Goal: Transaction & Acquisition: Book appointment/travel/reservation

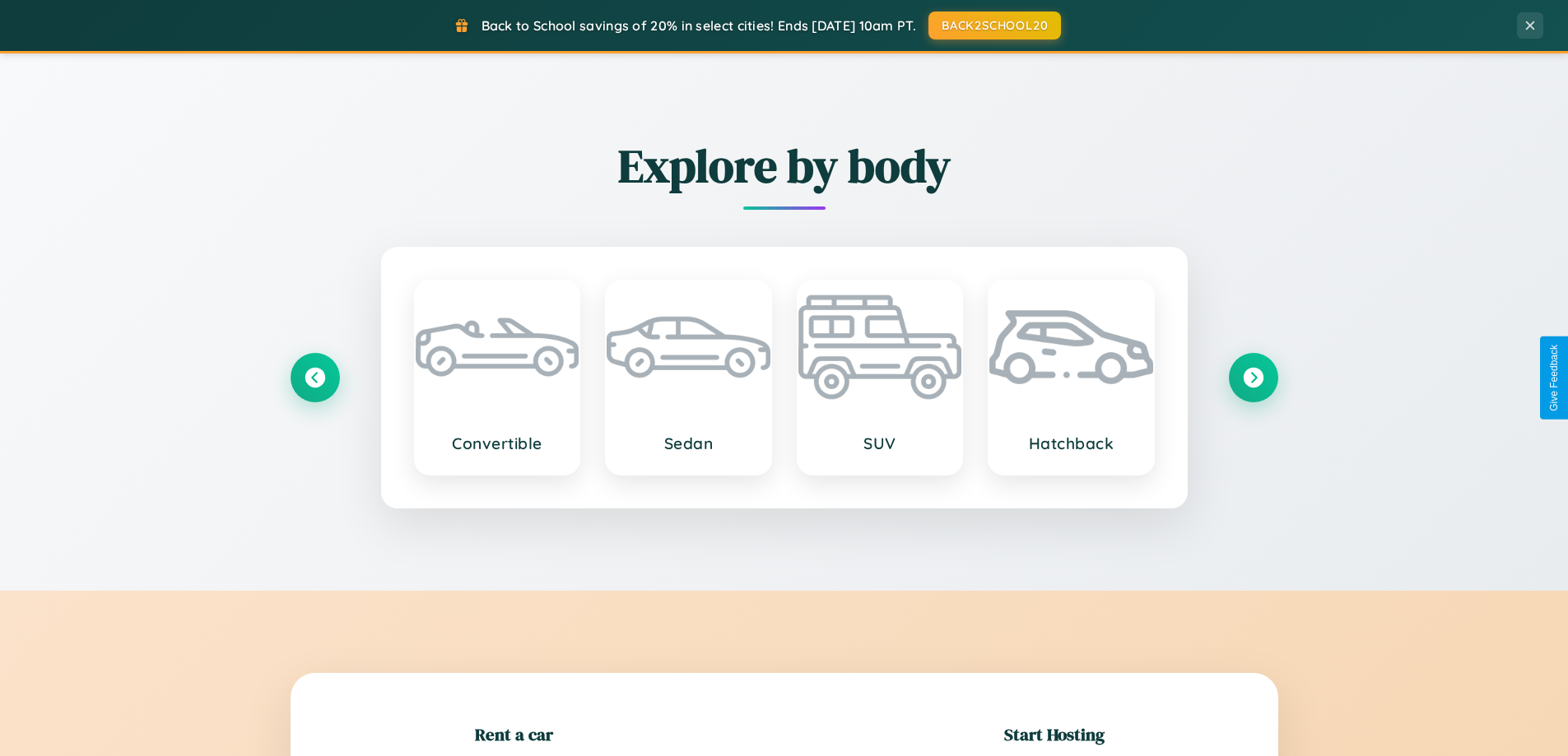
scroll to position [355, 0]
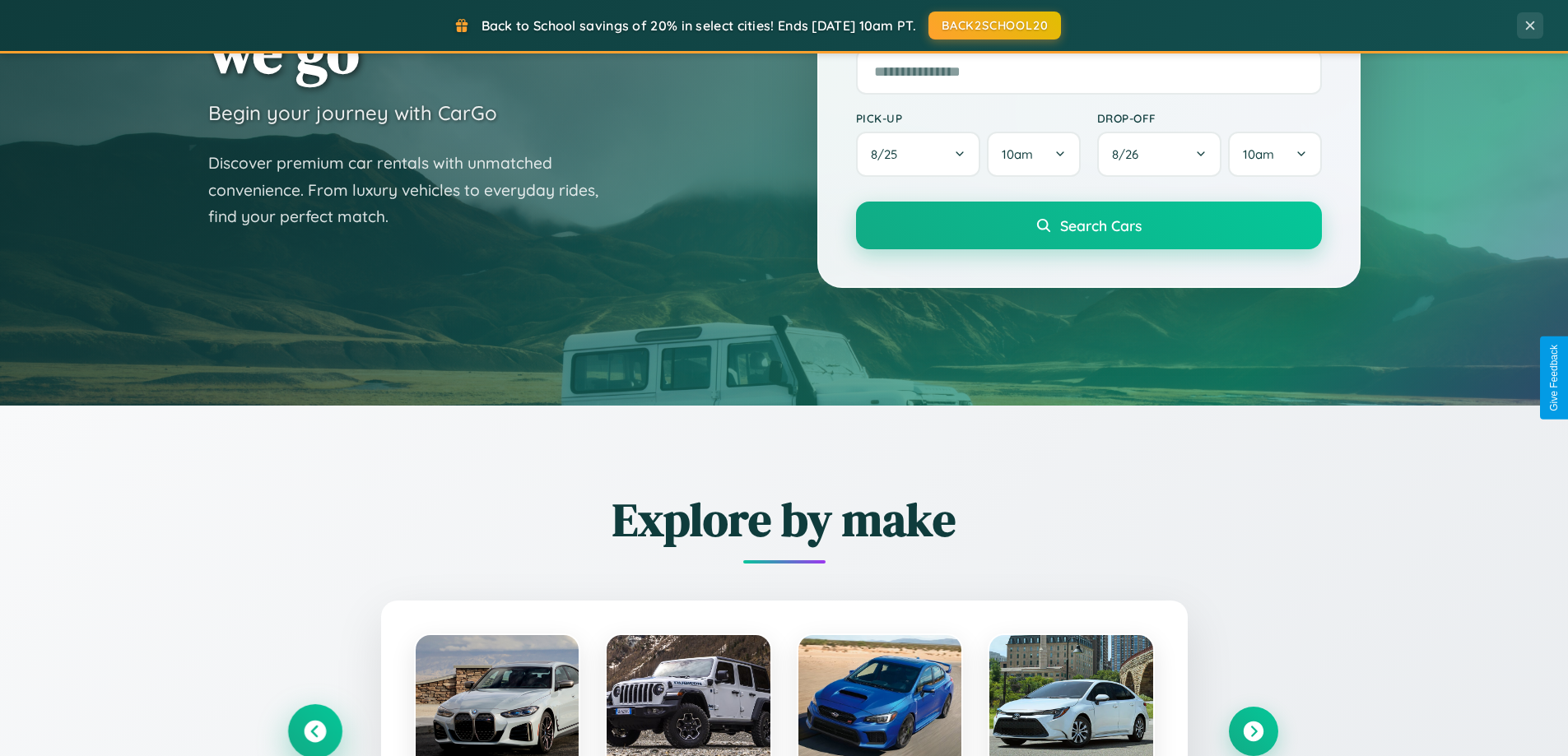
click at [315, 732] on icon at bounding box center [315, 733] width 23 height 23
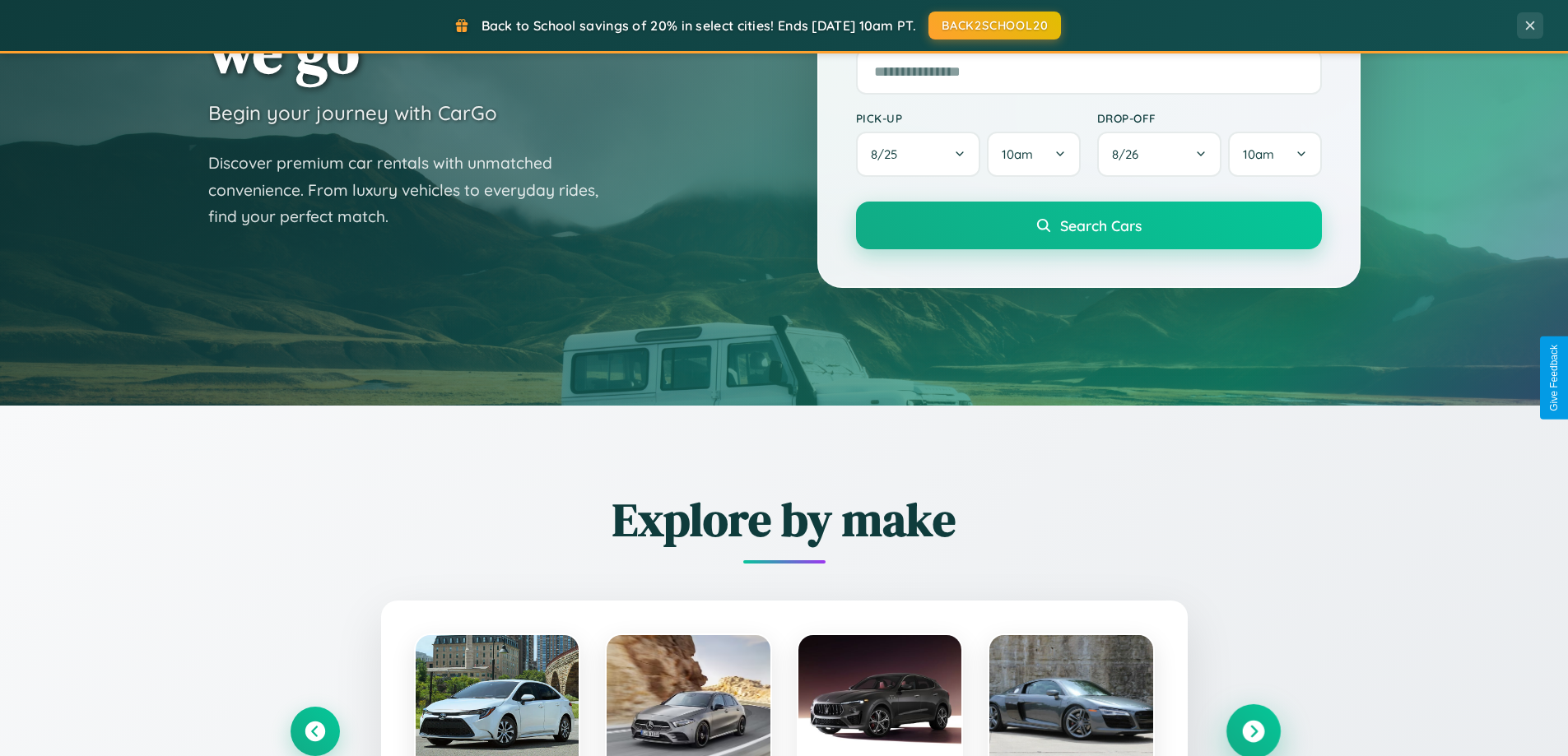
click at [1252, 731] on icon at bounding box center [1253, 733] width 23 height 23
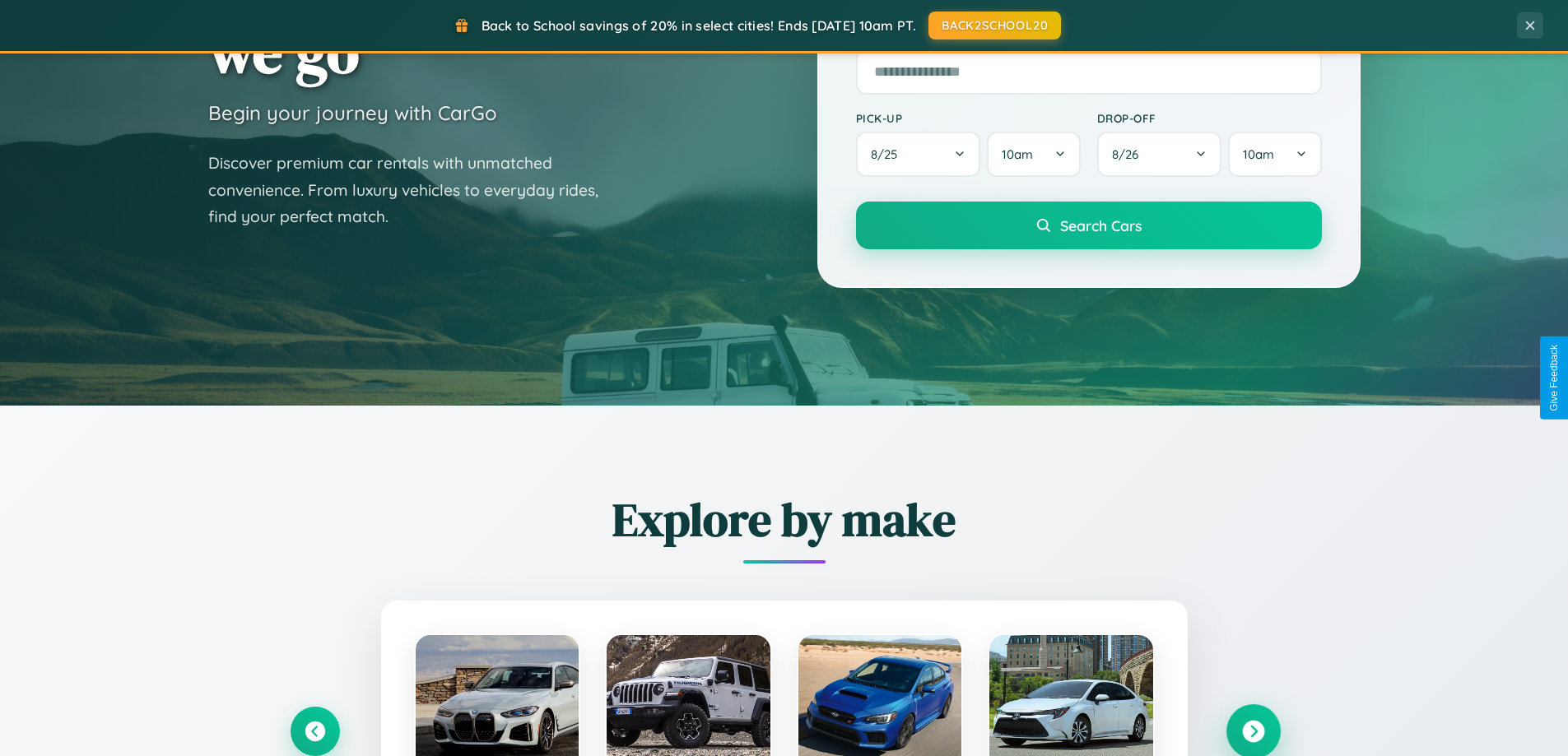
click at [1252, 730] on icon at bounding box center [1253, 733] width 23 height 23
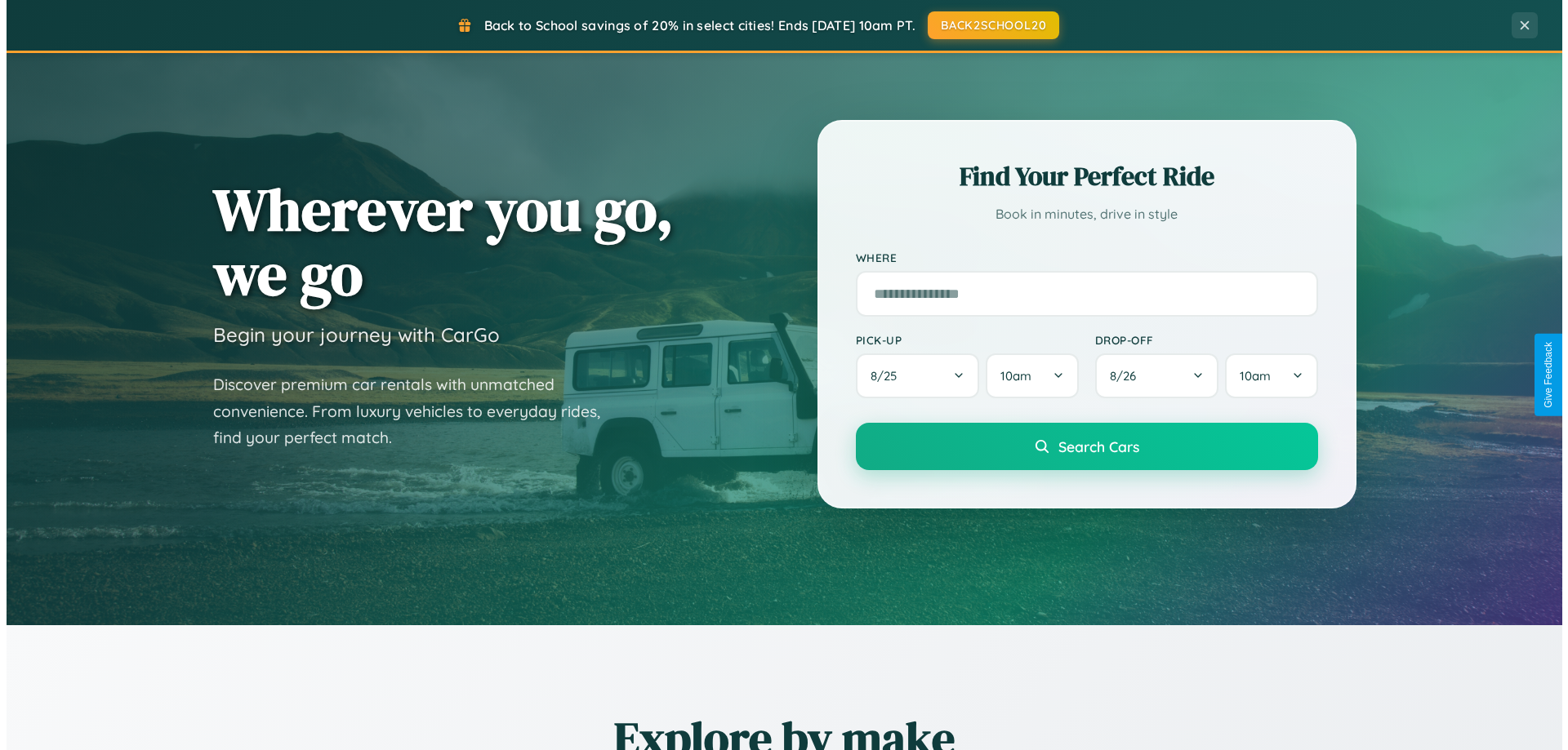
scroll to position [0, 0]
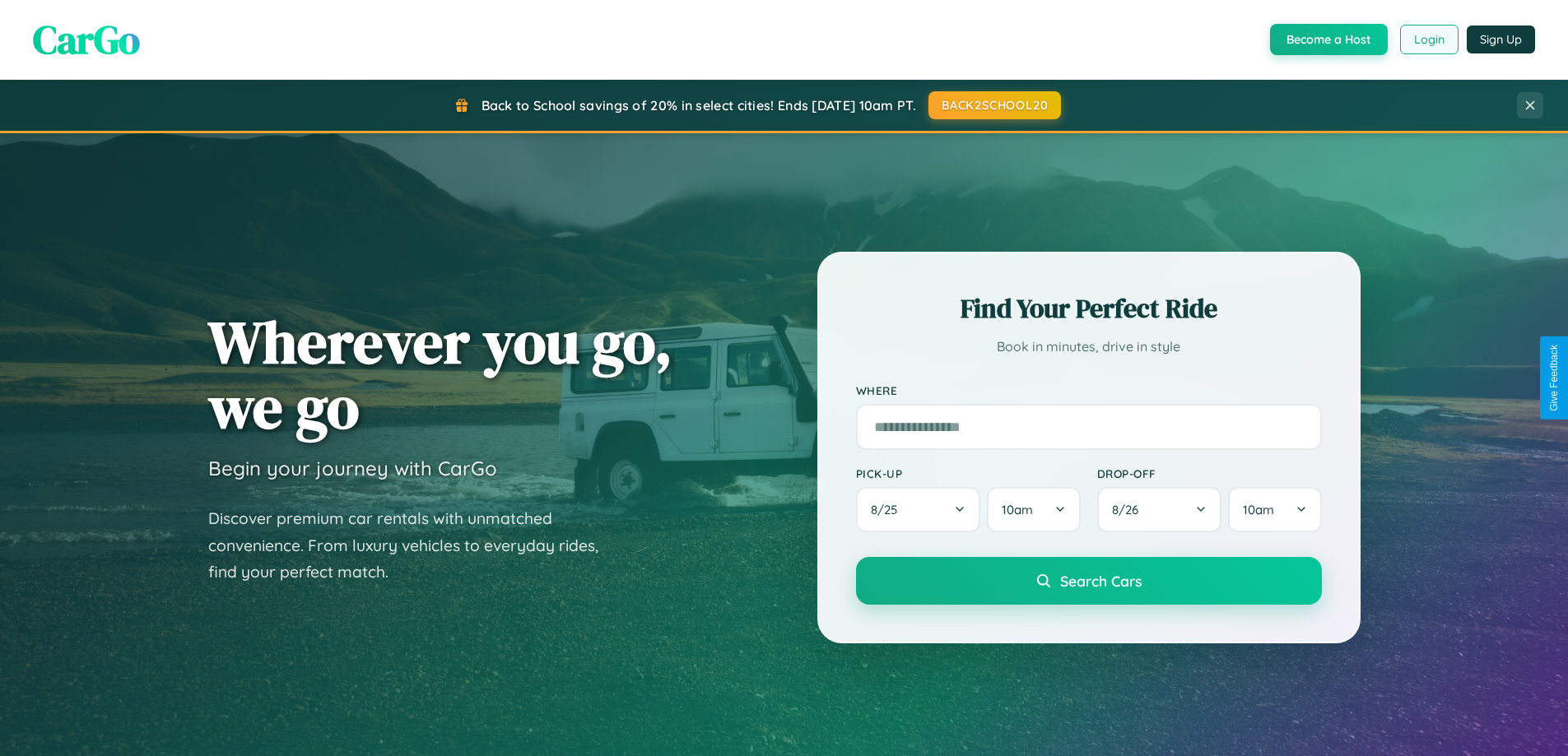
click at [1428, 39] on button "Login" at bounding box center [1429, 39] width 58 height 30
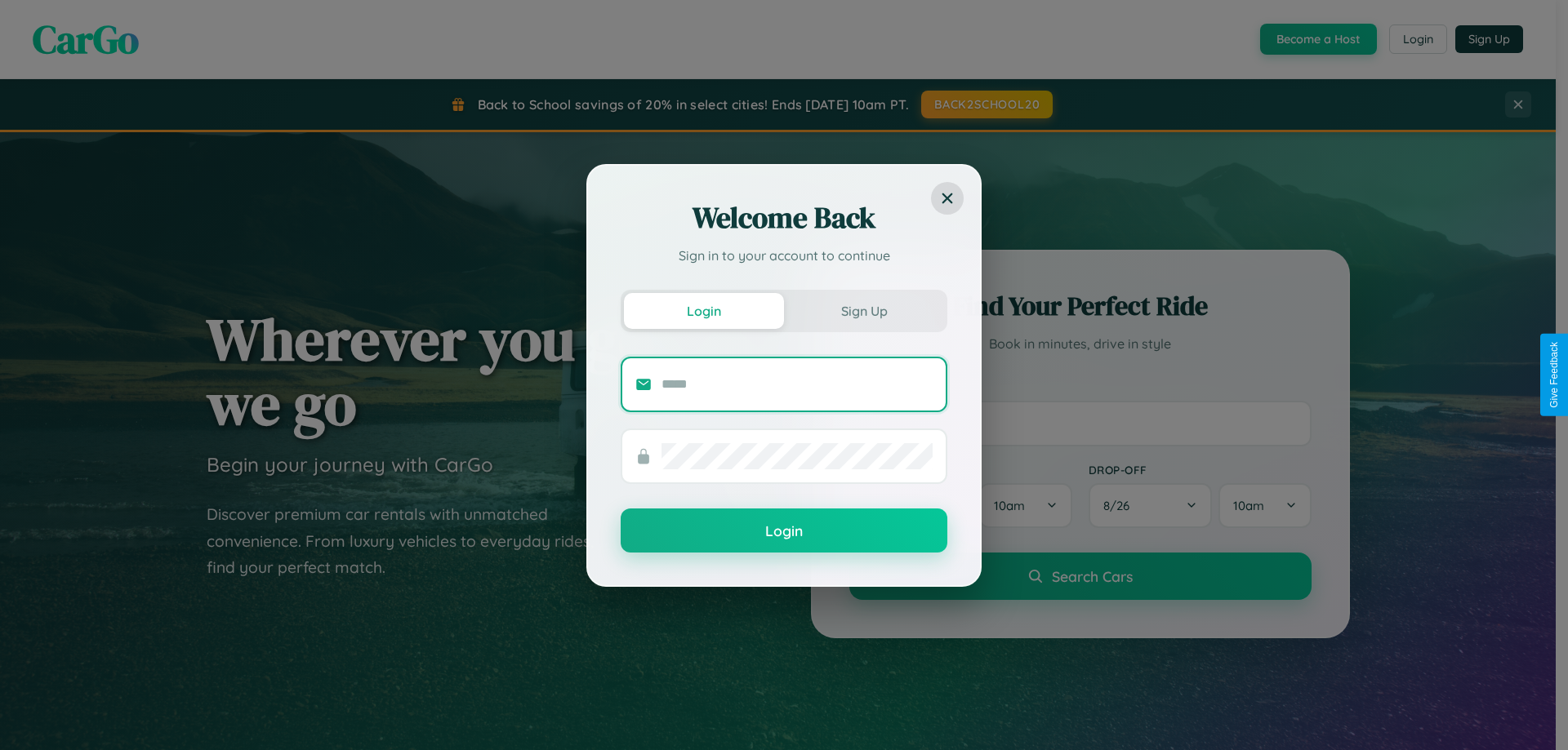
click at [797, 384] on input "text" at bounding box center [797, 384] width 271 height 26
type input "**********"
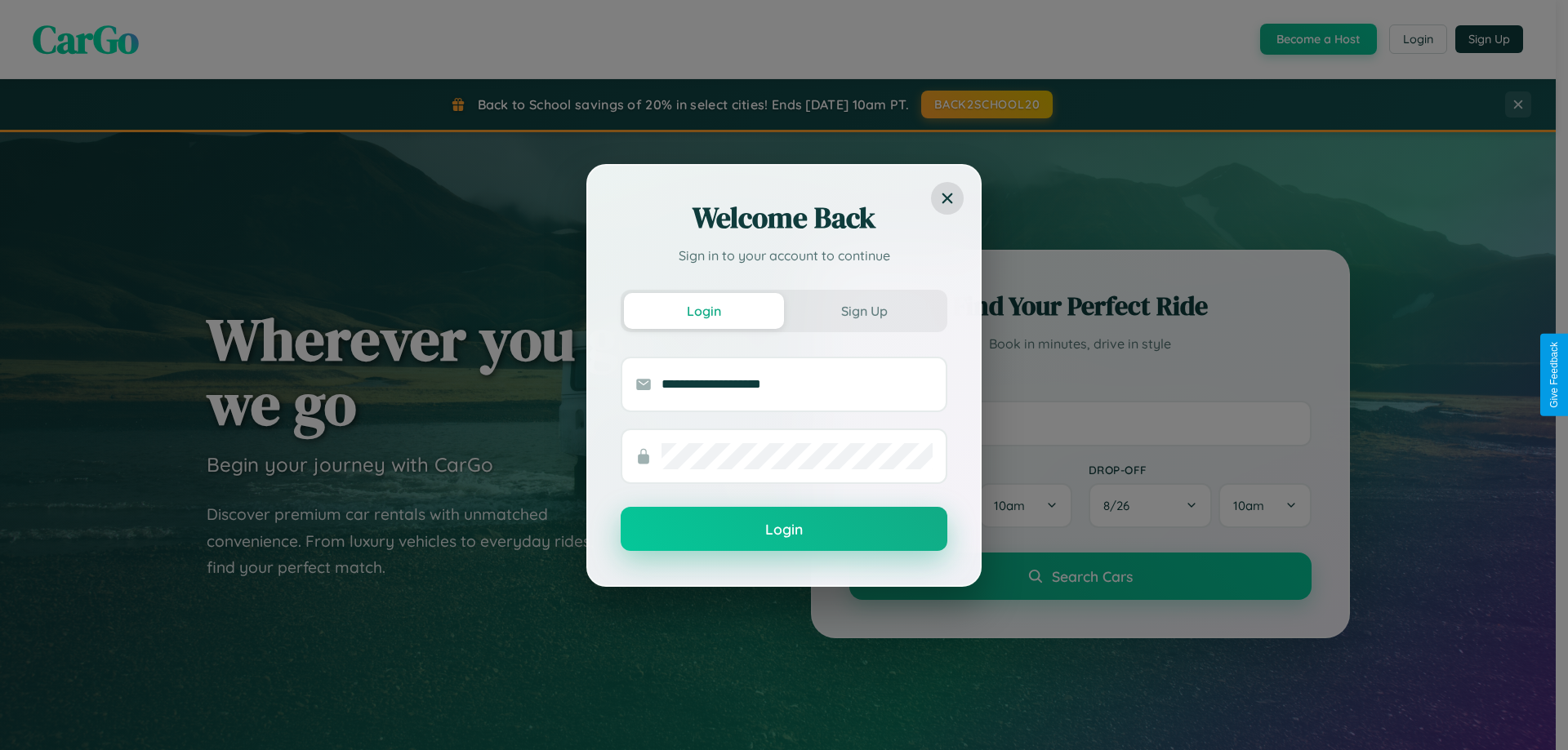
click at [784, 530] on button "Login" at bounding box center [784, 528] width 327 height 44
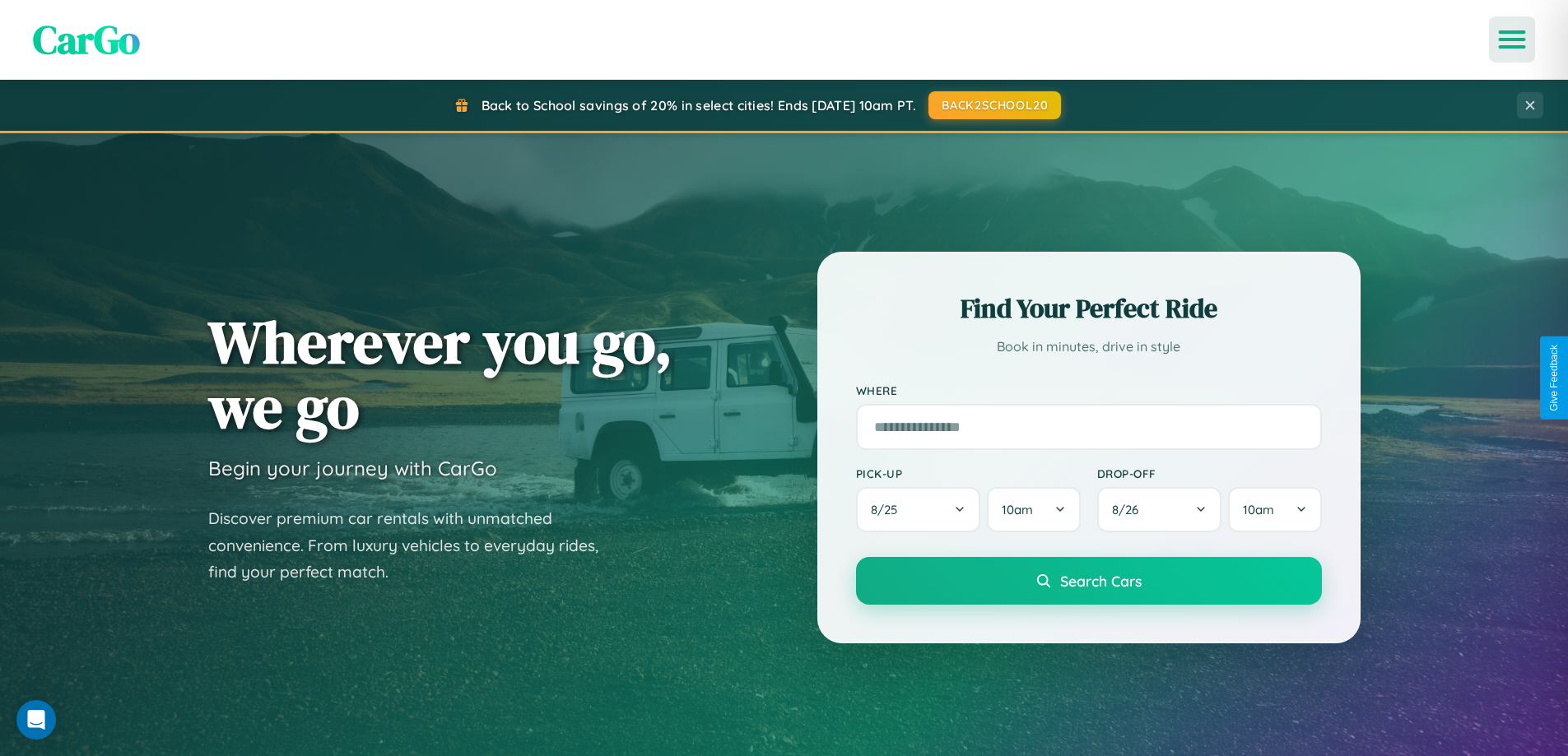
click at [1512, 39] on icon "Open menu" at bounding box center [1512, 39] width 23 height 15
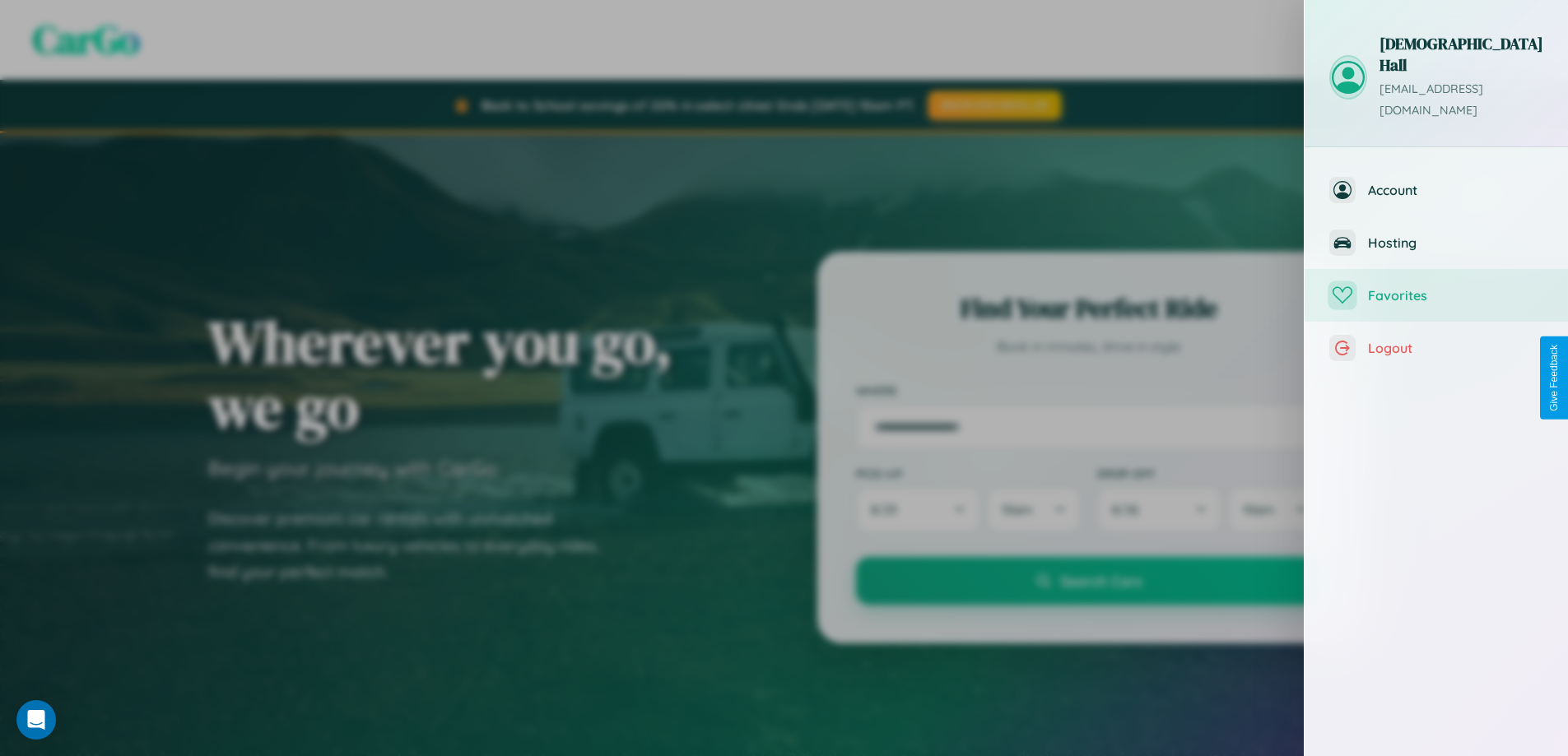
click at [1437, 288] on span "Favorites" at bounding box center [1456, 295] width 176 height 17
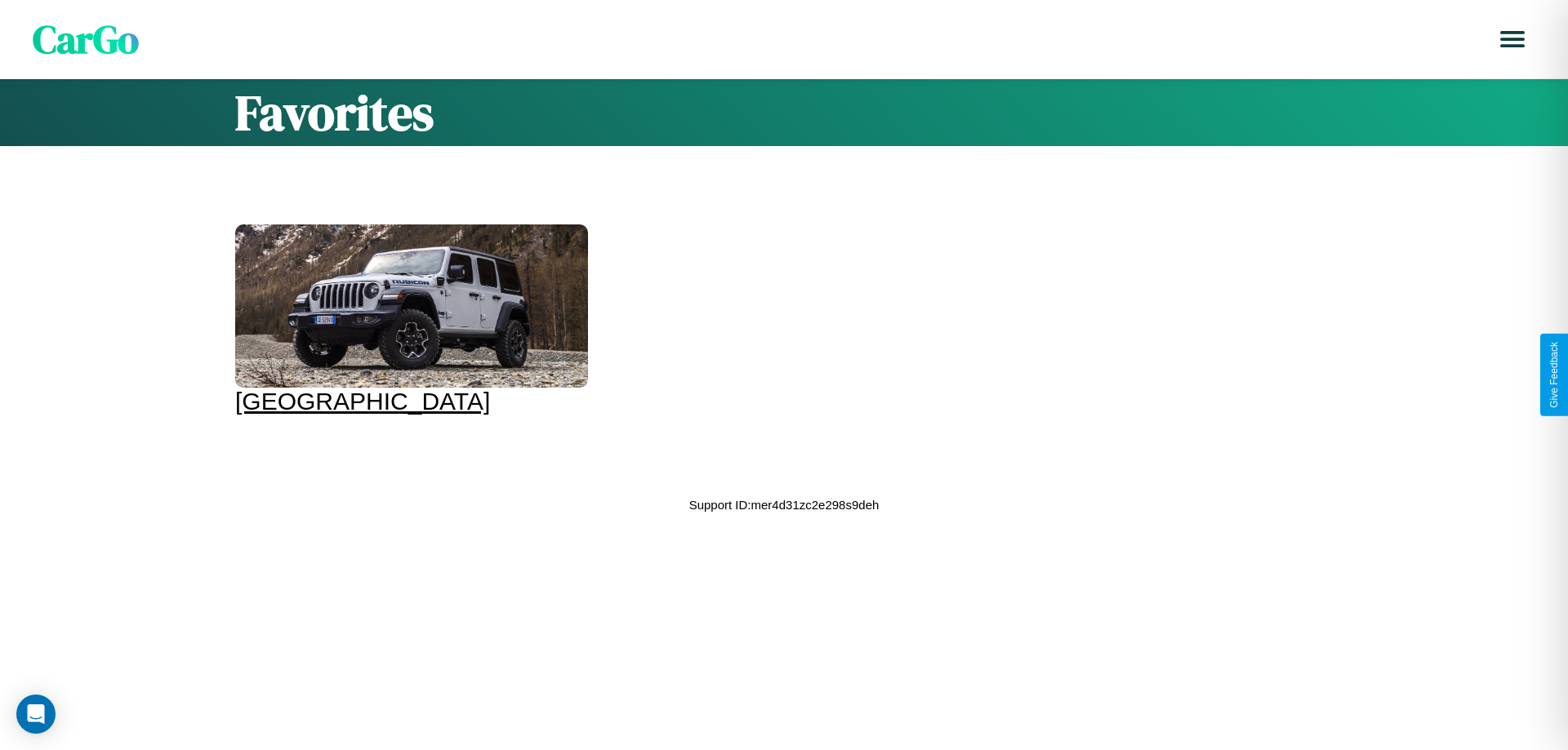
click at [409, 320] on div at bounding box center [411, 305] width 353 height 163
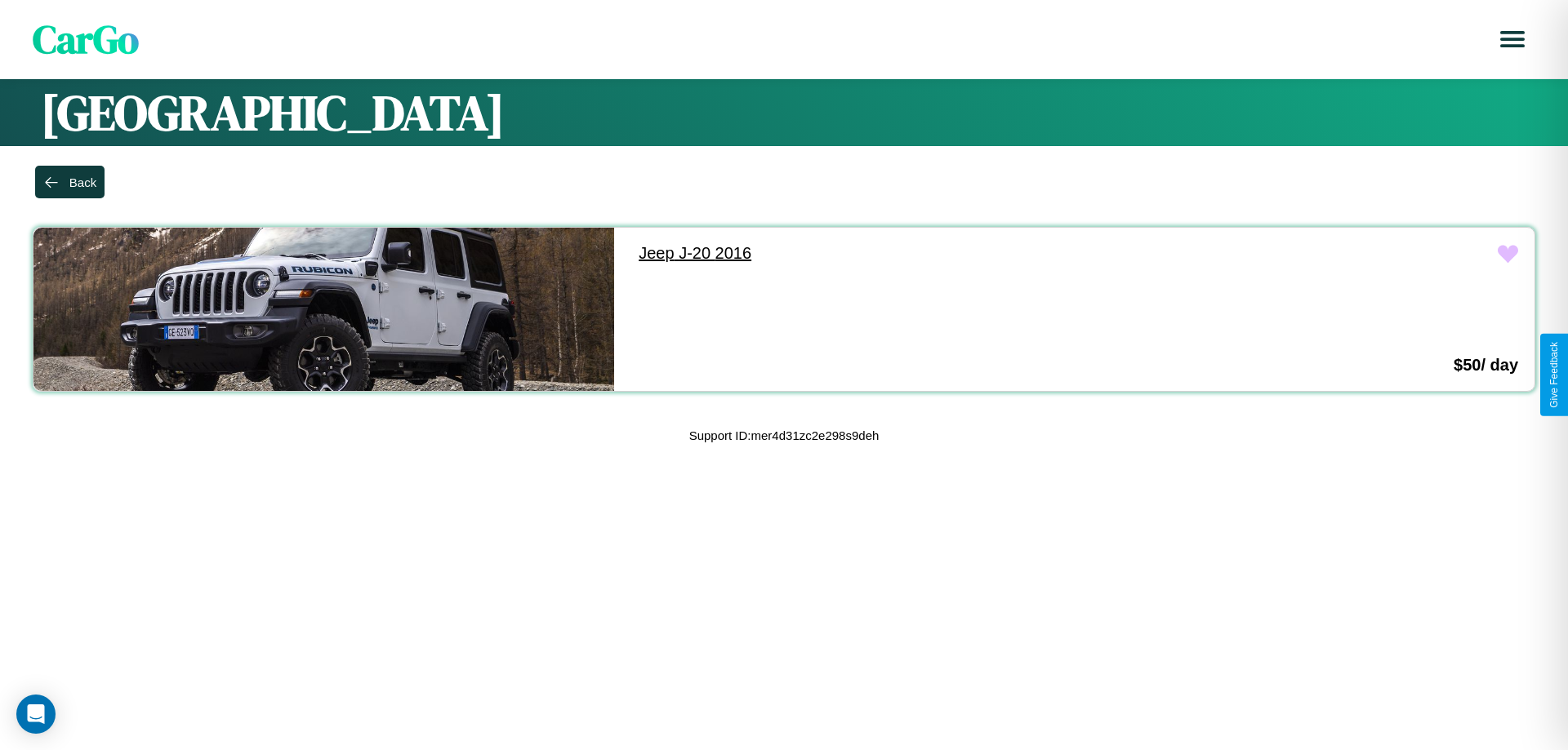
click at [905, 253] on link "Jeep J-20 2016" at bounding box center [913, 253] width 580 height 52
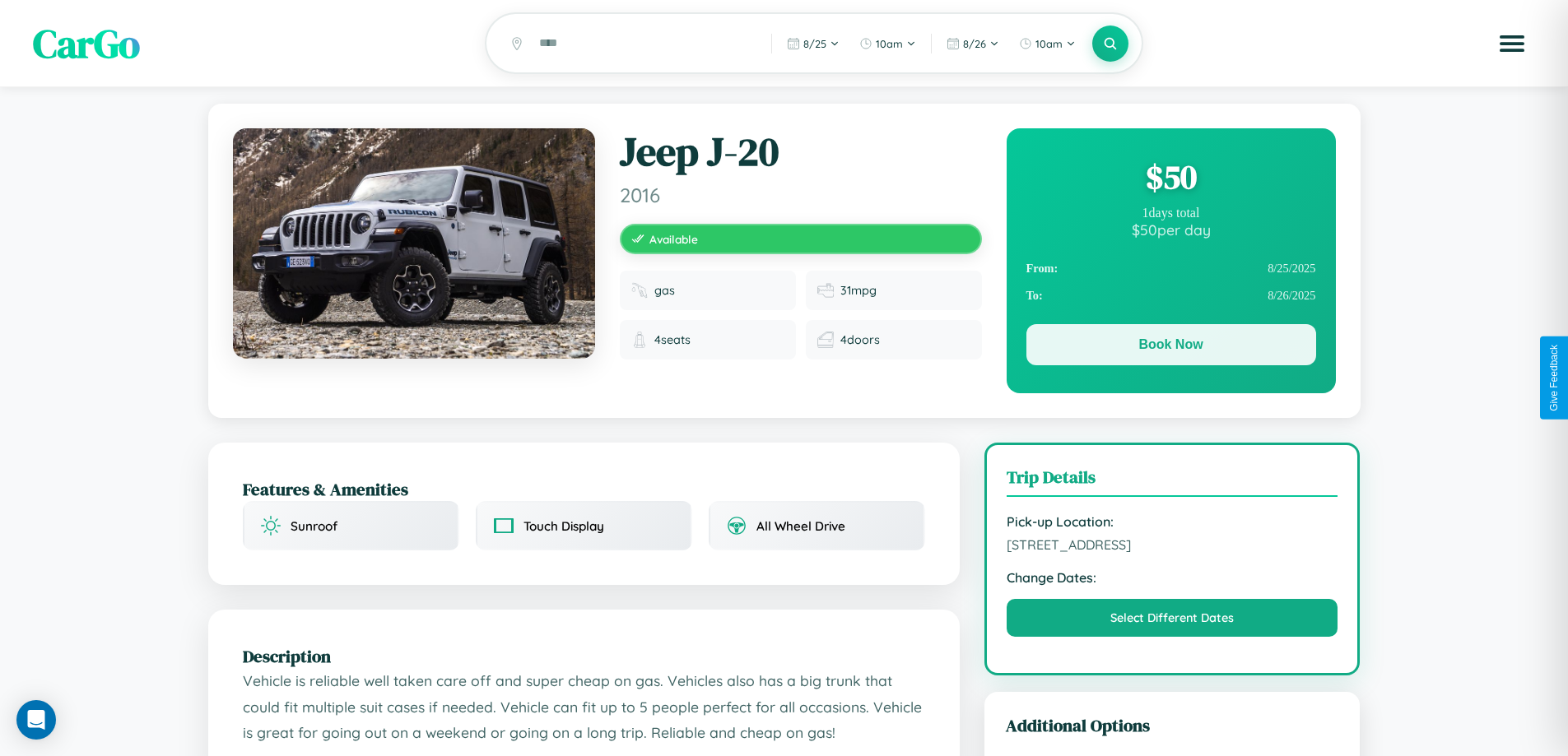
click at [1171, 348] on button "Book Now" at bounding box center [1171, 344] width 289 height 41
